Goal: Task Accomplishment & Management: Complete application form

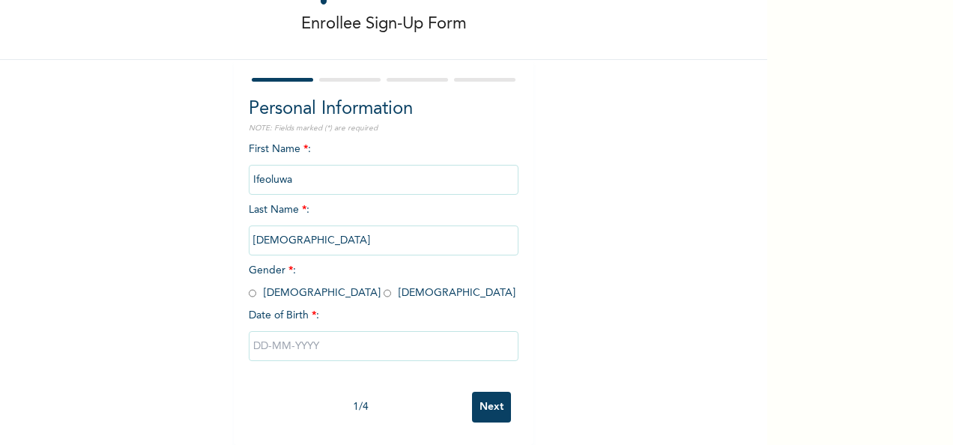
scroll to position [84, 0]
click at [384, 286] on input "radio" at bounding box center [387, 293] width 7 height 14
radio input "true"
click at [288, 333] on input "text" at bounding box center [384, 346] width 270 height 30
select select "8"
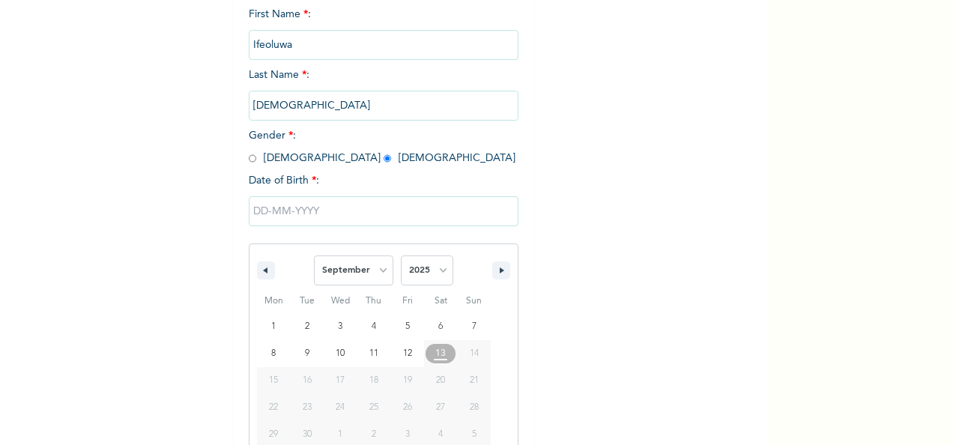
scroll to position [237, 0]
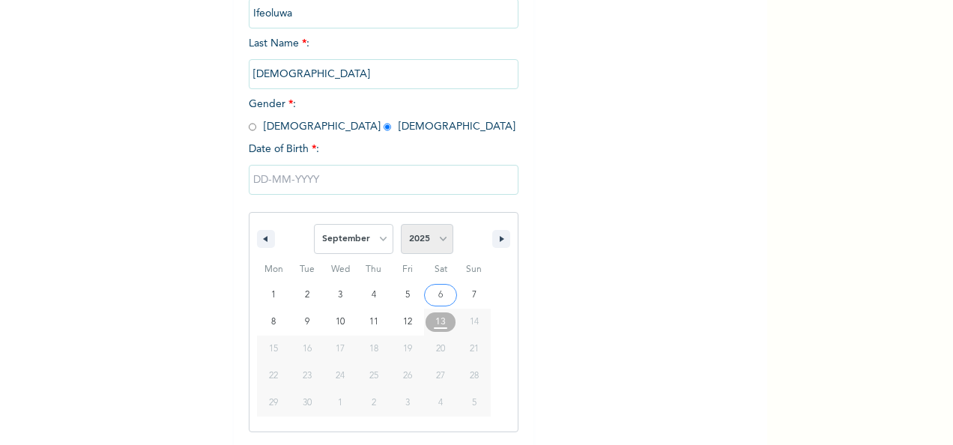
click at [435, 241] on select "2025 2024 2023 2022 2021 2020 2019 2018 2017 2016 2015 2014 2013 2012 2011 2010…" at bounding box center [427, 239] width 52 height 30
select select "1995"
click at [401, 225] on select "2025 2024 2023 2022 2021 2020 2019 2018 2017 2016 2015 2014 2013 2012 2011 2010…" at bounding box center [427, 239] width 52 height 30
click at [376, 237] on select "January February March April May June July August September October November De…" at bounding box center [353, 239] width 79 height 30
select select "5"
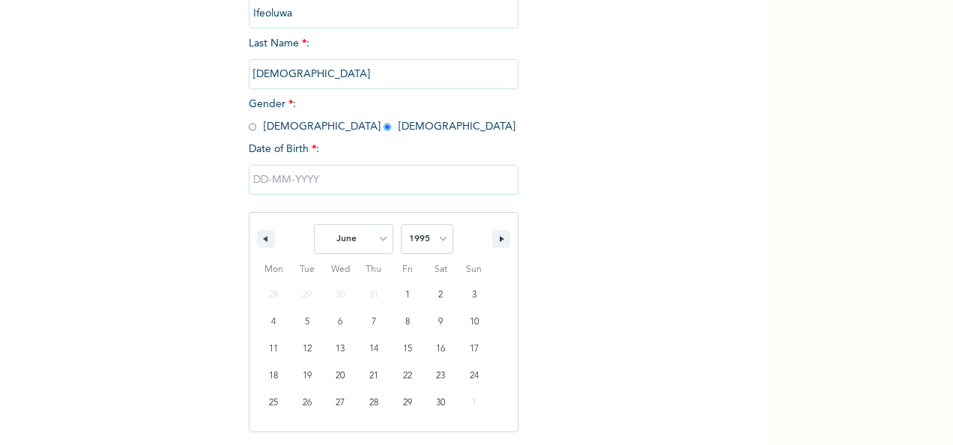
click at [314, 225] on select "January February March April May June July August September October November De…" at bounding box center [353, 239] width 79 height 30
type input "[DATE]"
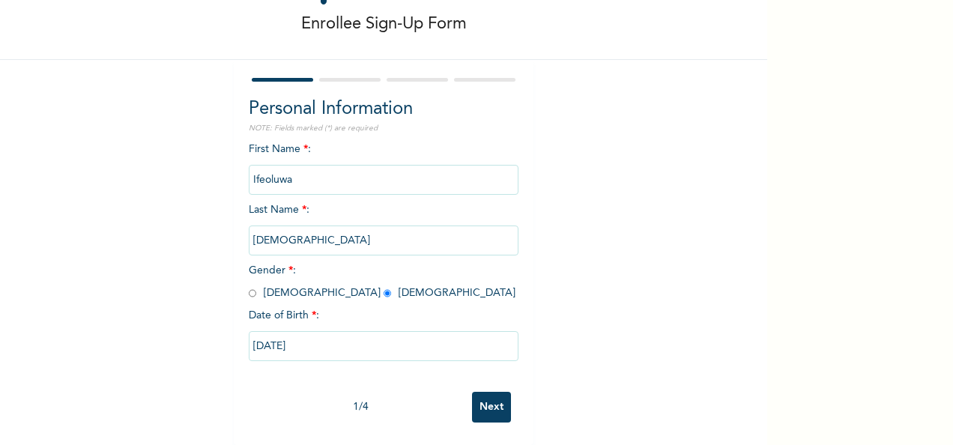
click at [488, 397] on input "Next" at bounding box center [491, 407] width 39 height 31
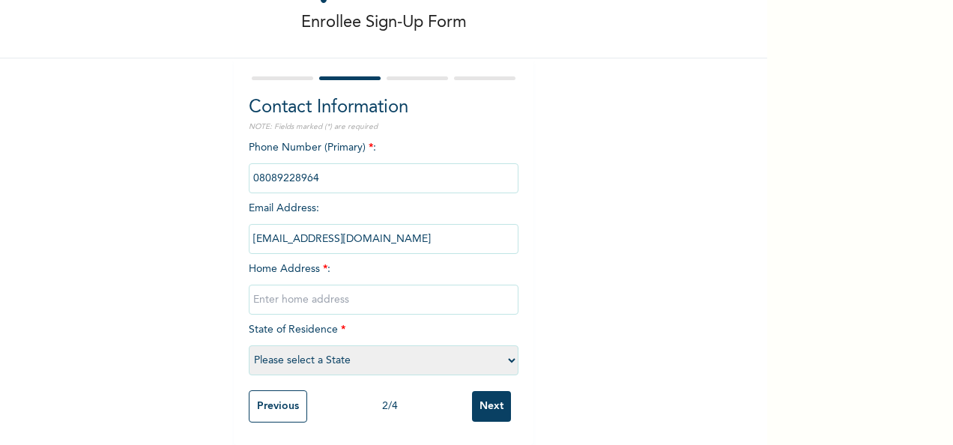
click at [280, 285] on input "text" at bounding box center [384, 300] width 270 height 30
type input "[STREET_ADDRESS]."
click at [392, 345] on select "Please select a State [PERSON_NAME] (FCT) [PERSON_NAME] Ibom [GEOGRAPHIC_DATA] …" at bounding box center [384, 360] width 270 height 30
select select "25"
click at [249, 345] on select "Please select a State [PERSON_NAME] (FCT) [PERSON_NAME] Ibom [GEOGRAPHIC_DATA] …" at bounding box center [384, 360] width 270 height 30
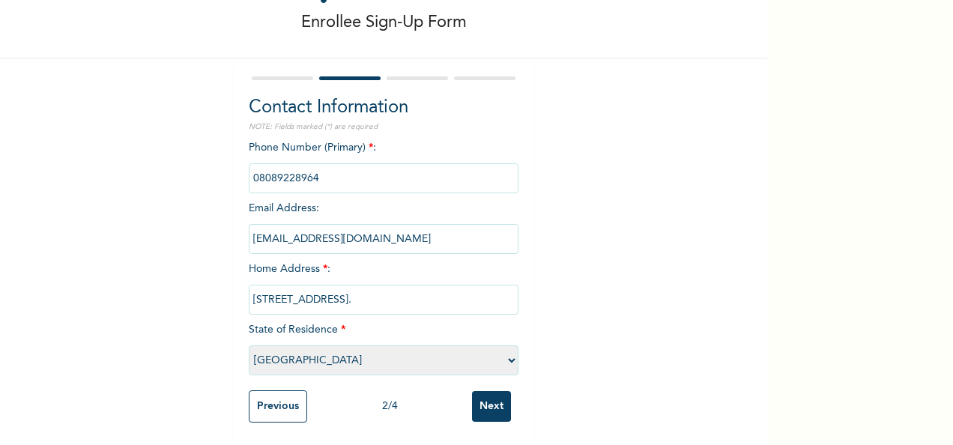
click at [490, 393] on input "Next" at bounding box center [491, 406] width 39 height 31
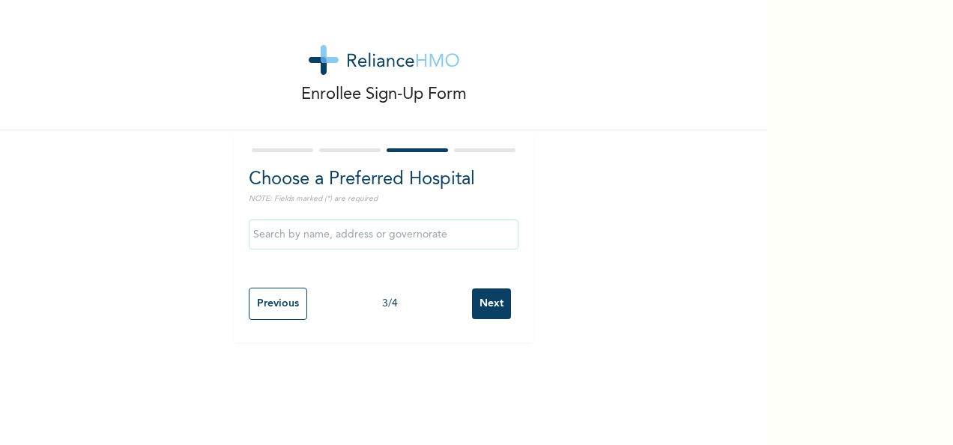
scroll to position [0, 0]
click at [411, 232] on input "text" at bounding box center [384, 235] width 270 height 30
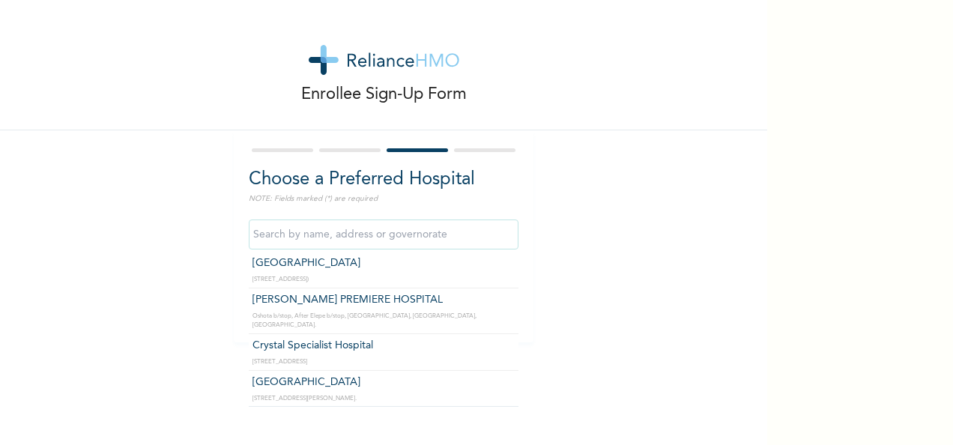
scroll to position [150, 0]
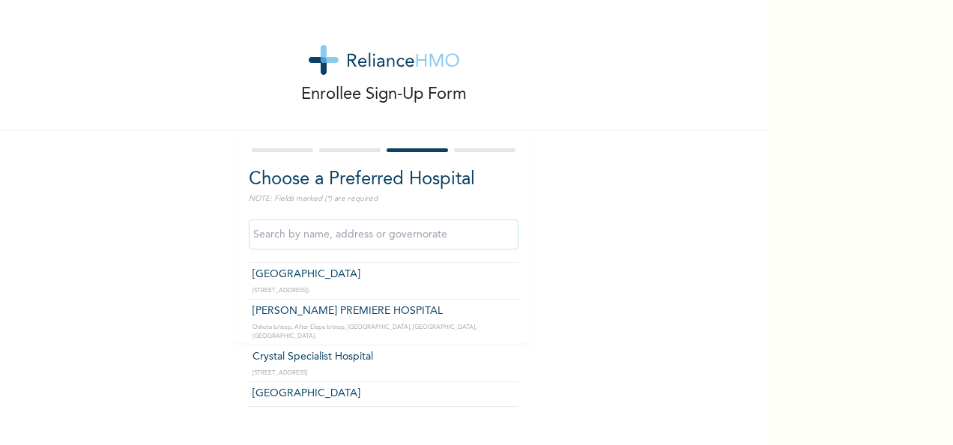
click at [577, 187] on div "Enrollee Sign-Up Form Choose a Preferred Hospital NOTE: Fields marked (*) are r…" at bounding box center [383, 171] width 767 height 342
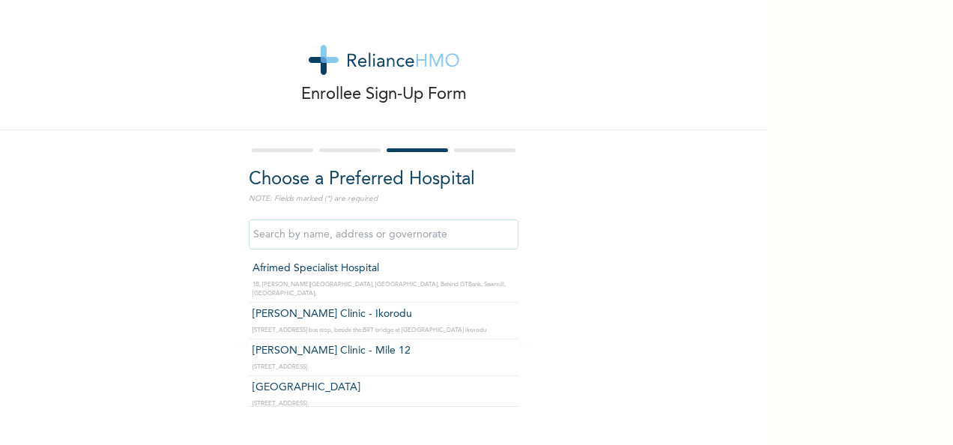
click at [390, 231] on input "text" at bounding box center [384, 235] width 270 height 30
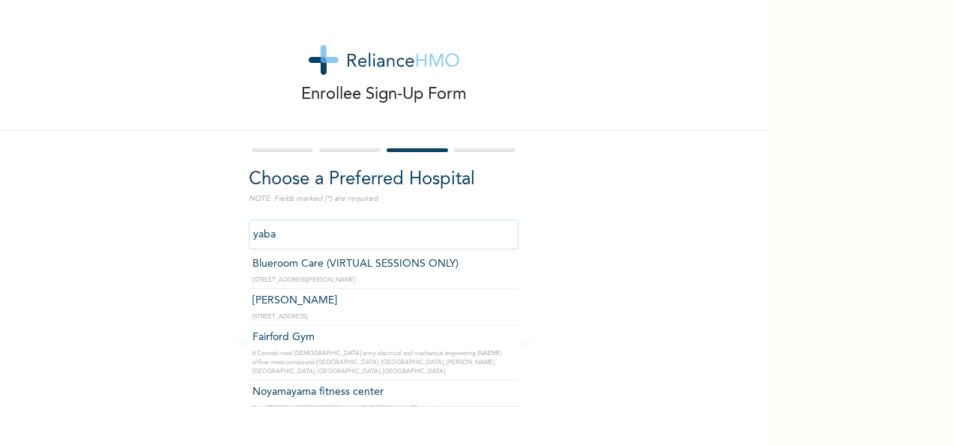
scroll to position [78, 0]
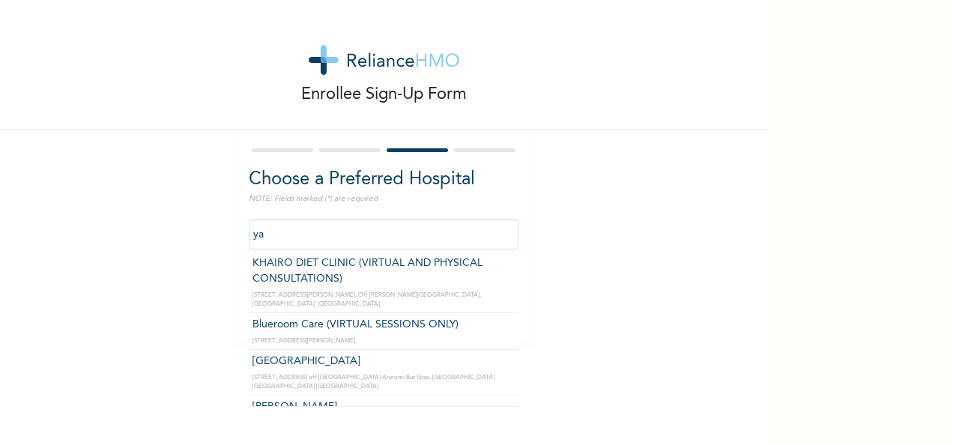
type input "y"
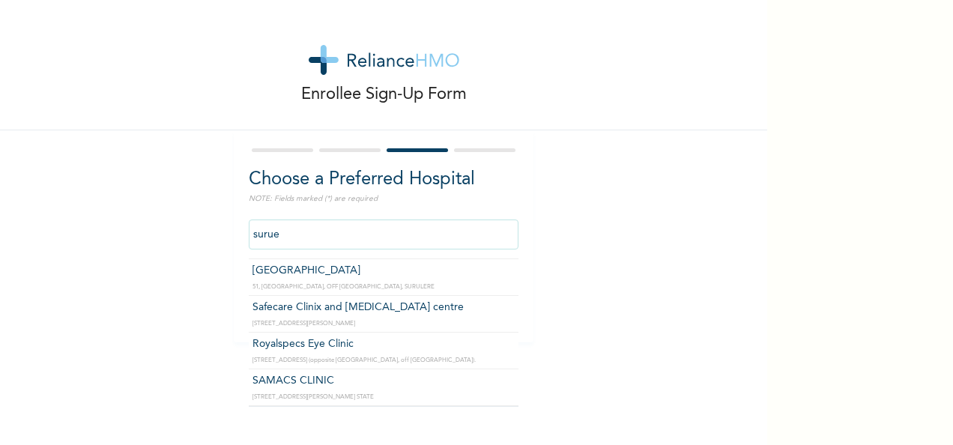
scroll to position [0, 0]
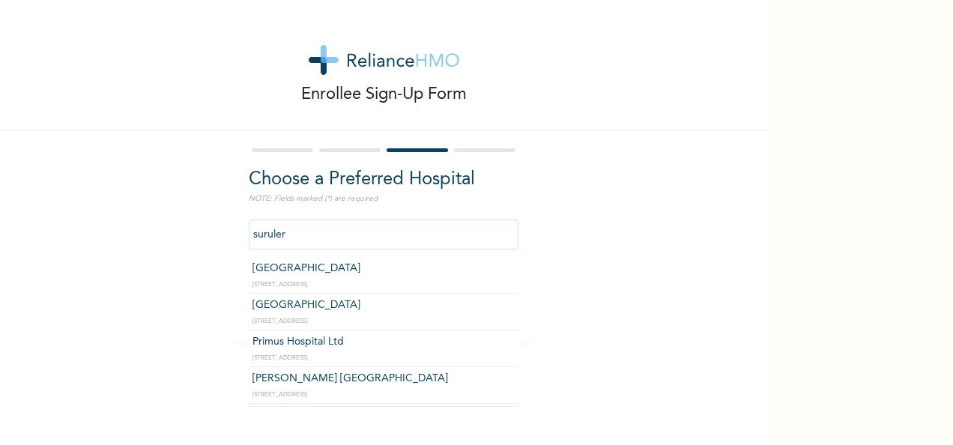
type input "surulere"
click input "Next" at bounding box center [491, 303] width 39 height 31
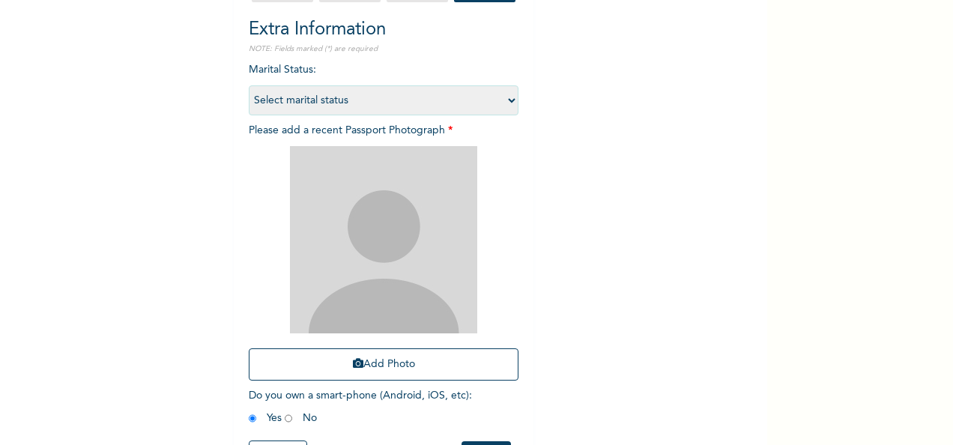
scroll to position [213, 0]
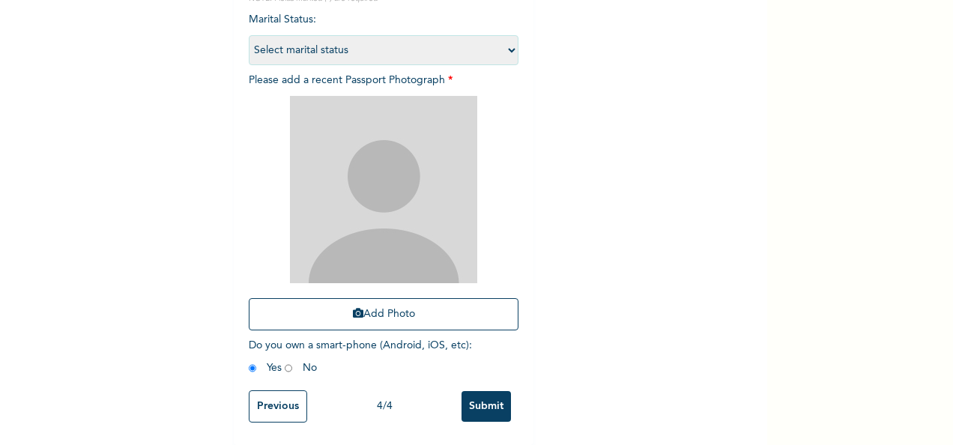
click at [257, 390] on input "Previous" at bounding box center [278, 406] width 58 height 32
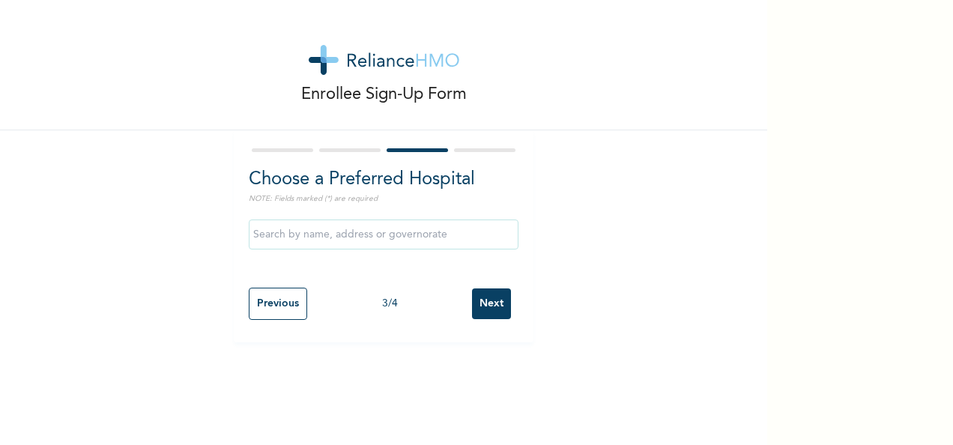
scroll to position [0, 0]
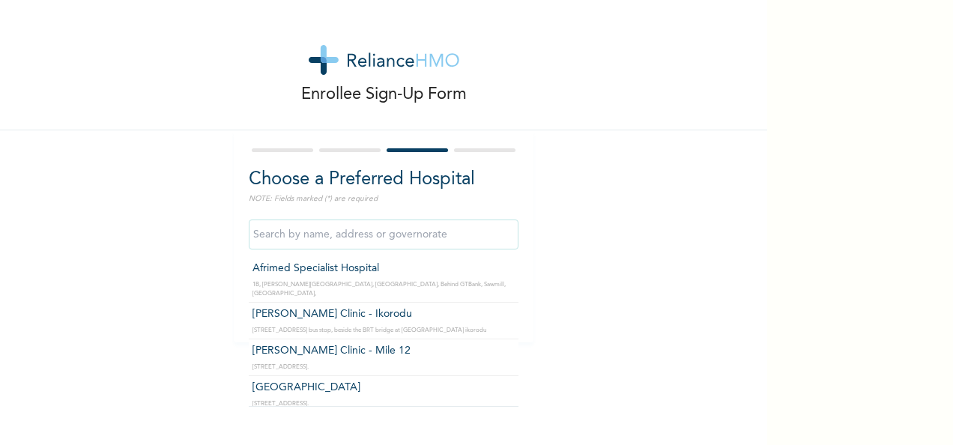
click at [354, 240] on input "text" at bounding box center [384, 235] width 270 height 30
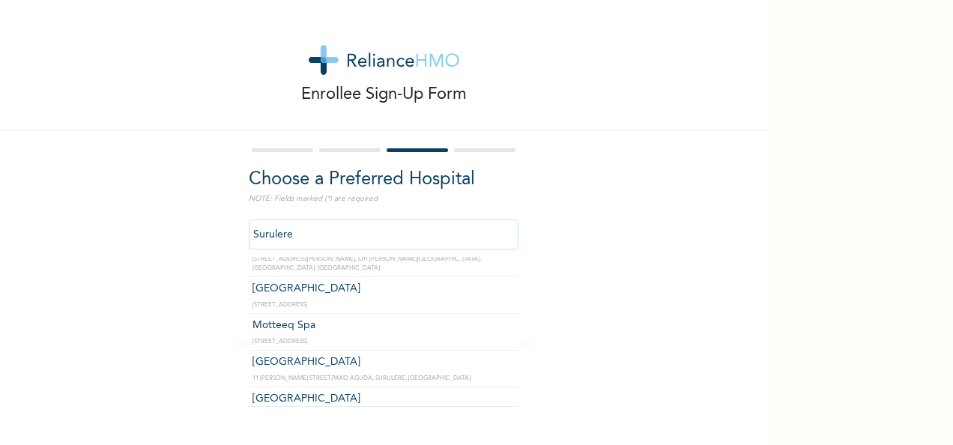
scroll to position [461, 0]
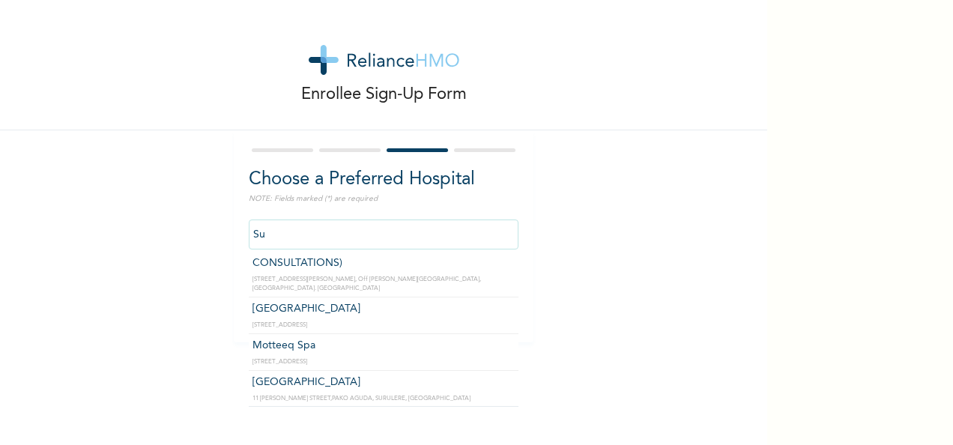
type input "S"
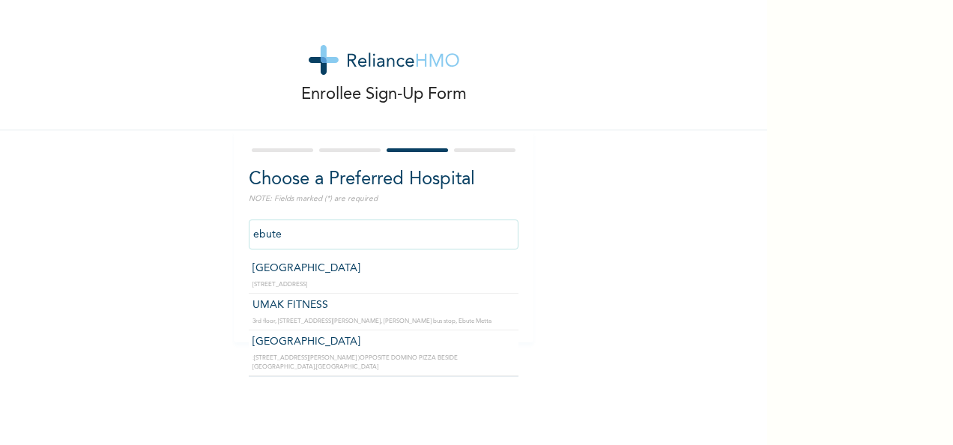
scroll to position [0, 0]
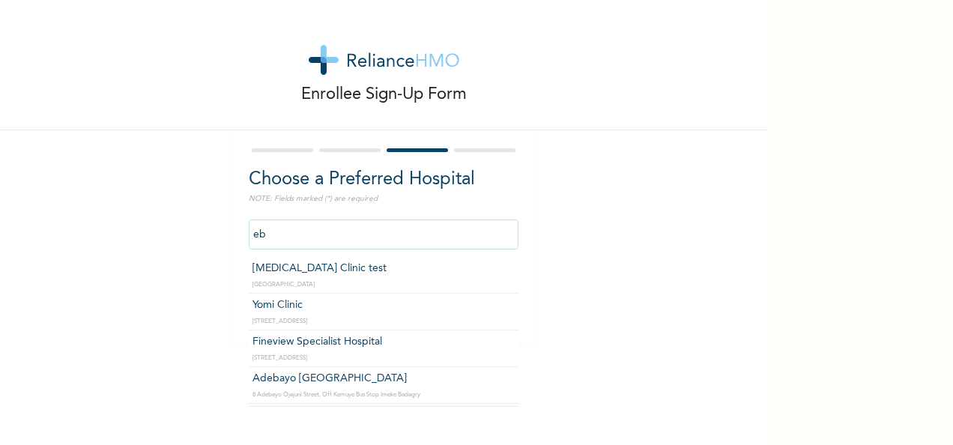
type input "e"
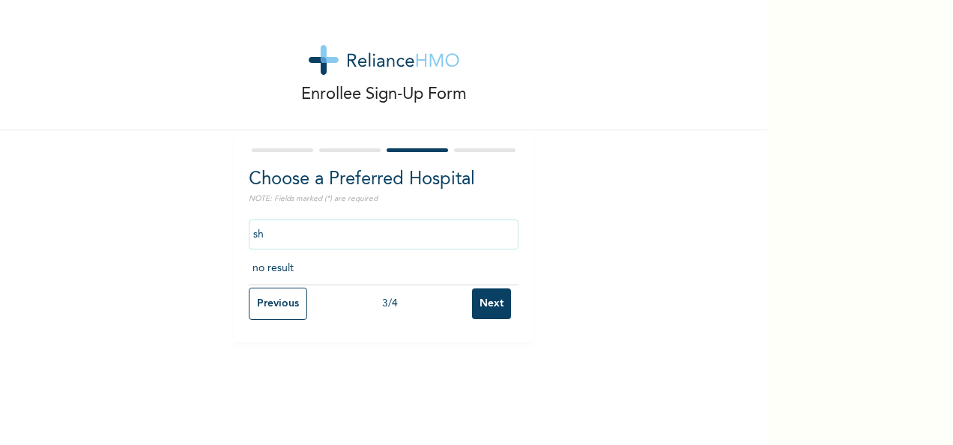
type input "s"
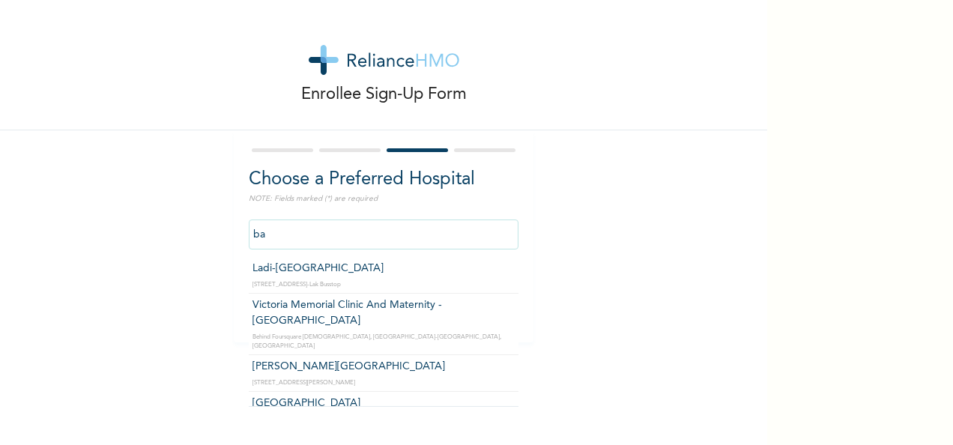
type input "b"
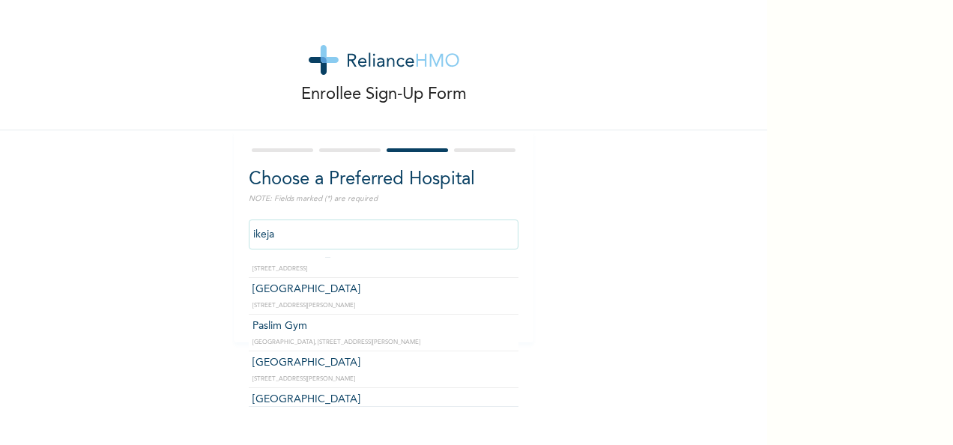
scroll to position [79, 0]
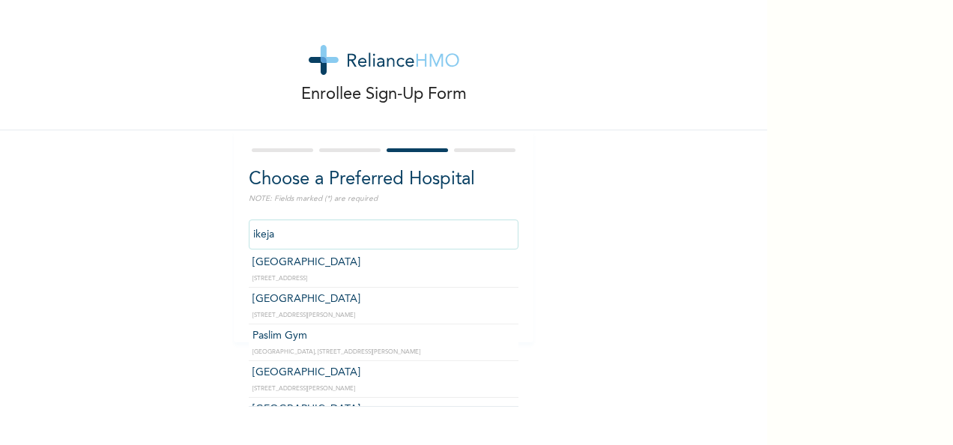
type input "ikeja"
